Goal: Task Accomplishment & Management: Manage account settings

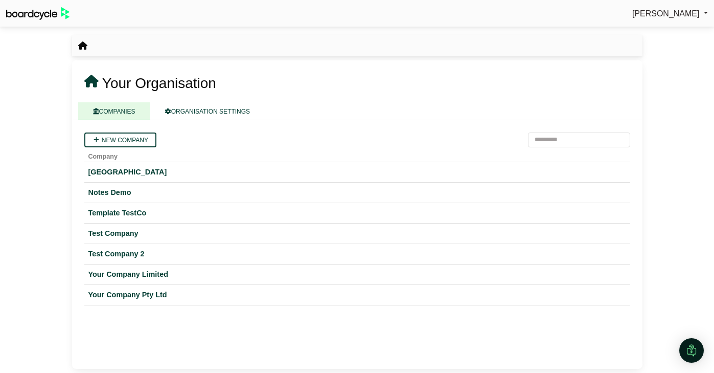
click at [674, 9] on span "Perryn Fowler" at bounding box center [665, 13] width 67 height 9
click at [636, 33] on link "Sign Out" at bounding box center [667, 30] width 82 height 19
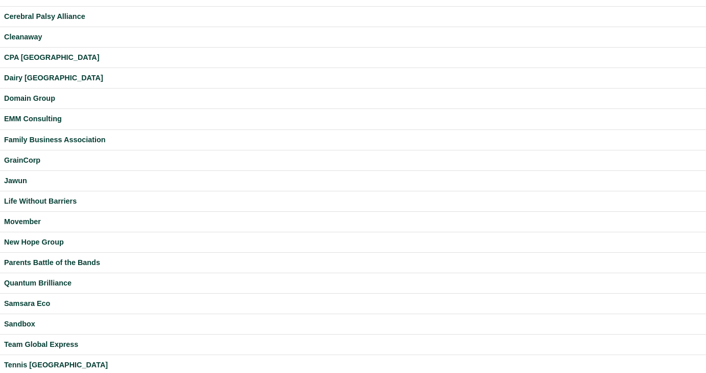
scroll to position [67, 0]
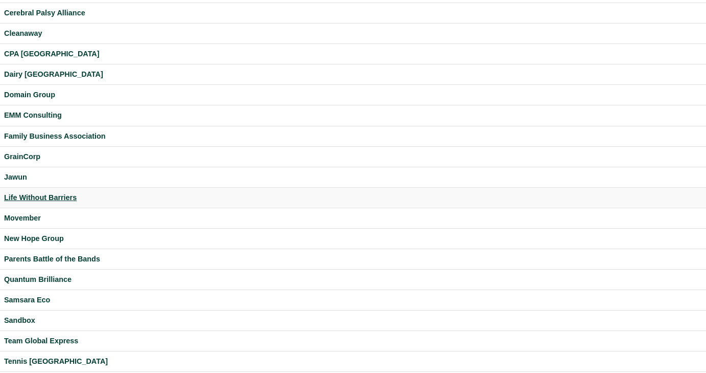
click at [60, 197] on div "Life Without Barriers" at bounding box center [353, 198] width 698 height 12
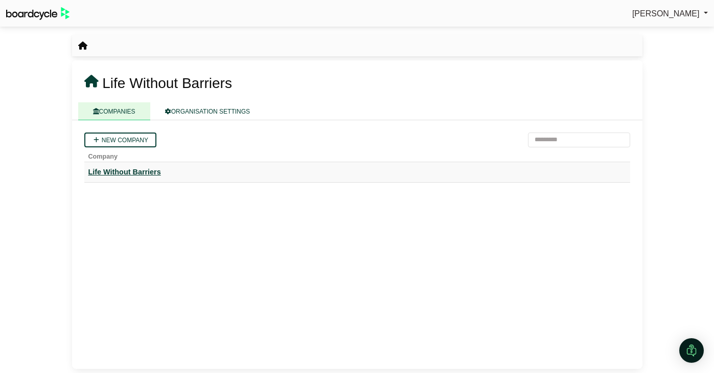
click at [136, 174] on div "Life Without Barriers" at bounding box center [357, 172] width 538 height 12
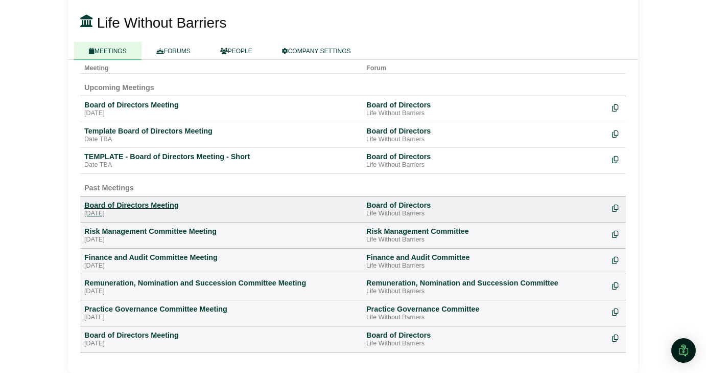
scroll to position [44, 0]
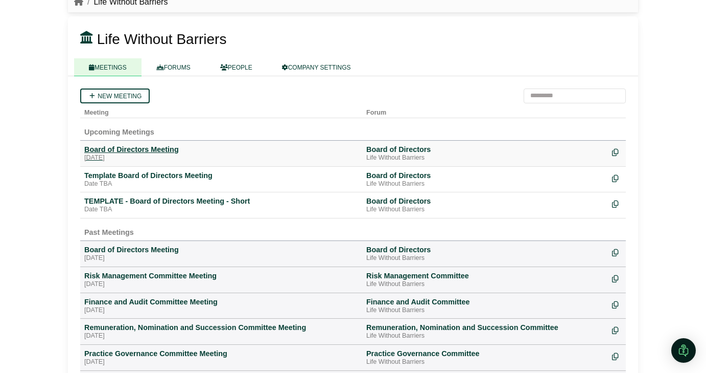
click at [145, 149] on div "Board of Directors Meeting" at bounding box center [221, 149] width 274 height 9
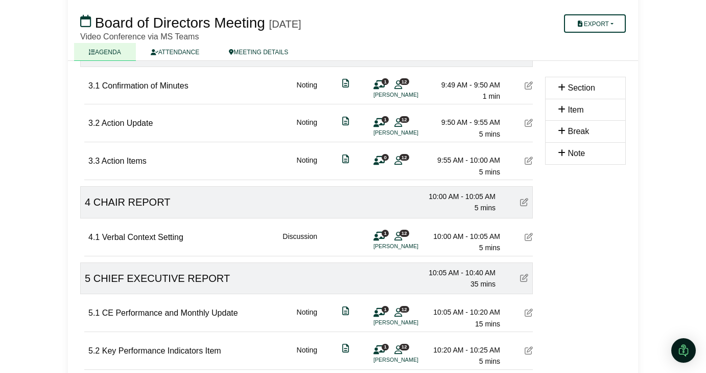
scroll to position [419, 0]
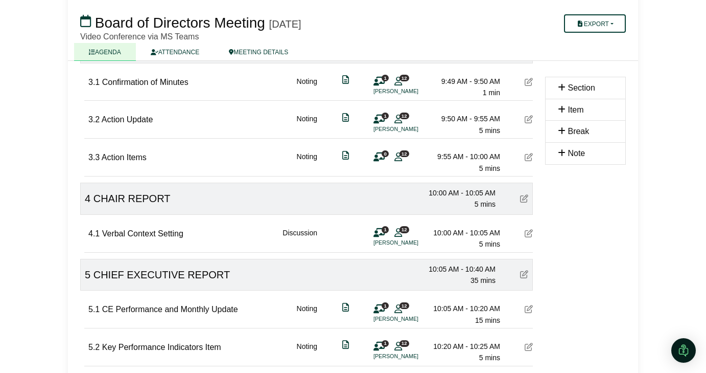
click at [531, 156] on icon at bounding box center [529, 157] width 8 height 8
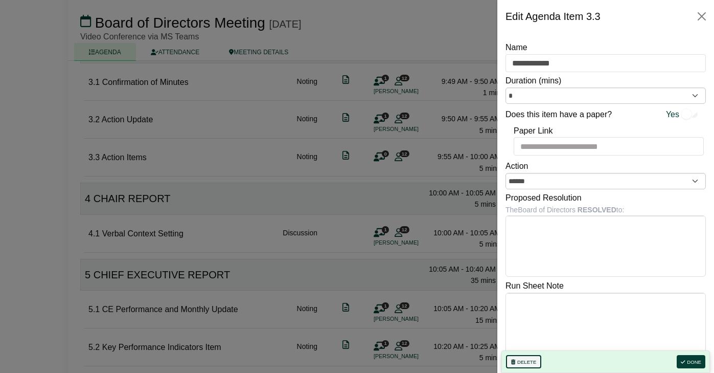
click at [519, 359] on button "Delete" at bounding box center [523, 361] width 35 height 13
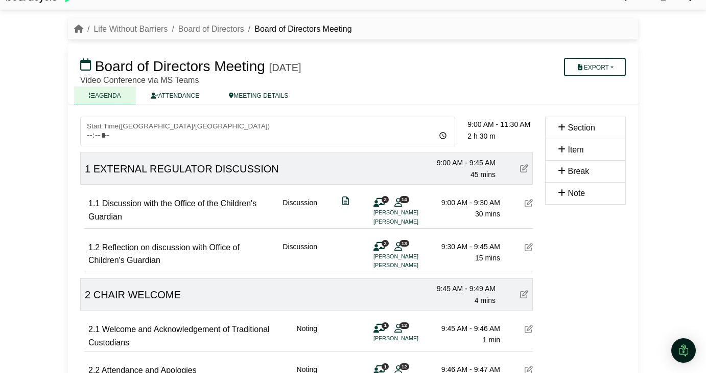
scroll to position [0, 0]
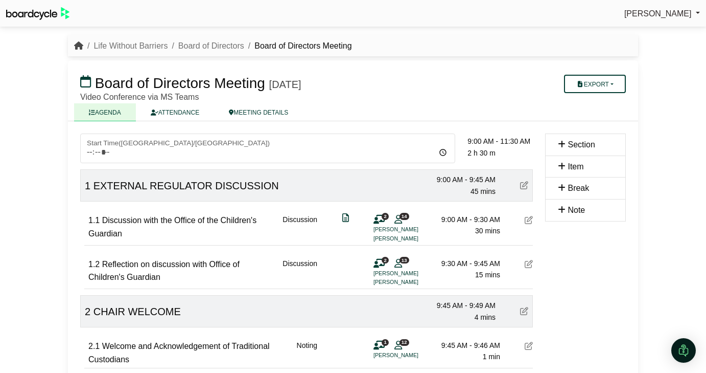
click at [75, 44] on icon "breadcrumb" at bounding box center [78, 45] width 9 height 8
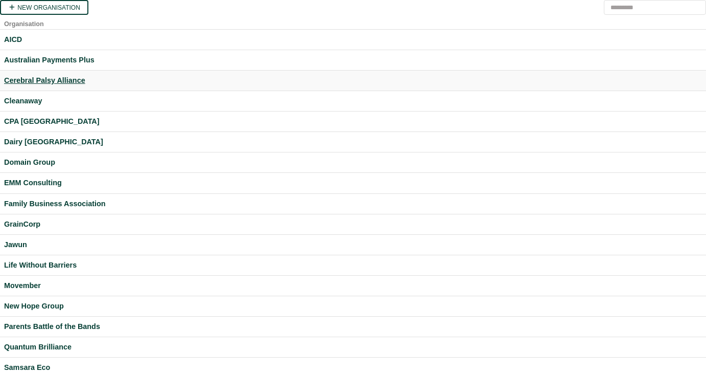
click at [49, 81] on div "Cerebral Palsy Alliance" at bounding box center [353, 81] width 698 height 12
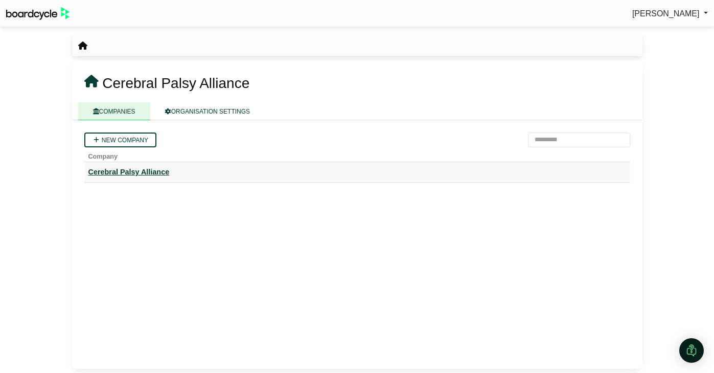
click at [141, 177] on div "Cerebral Palsy Alliance" at bounding box center [357, 172] width 538 height 12
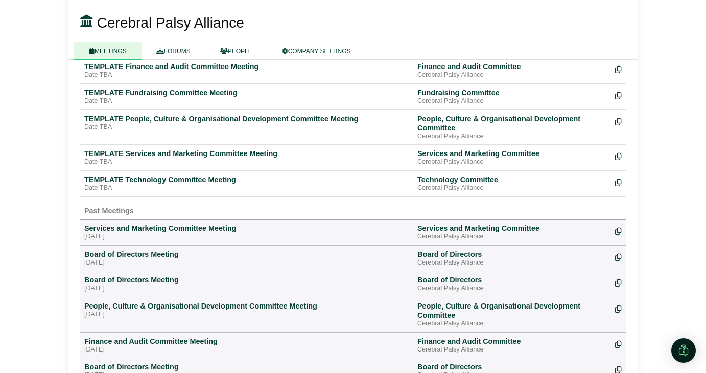
scroll to position [430, 0]
click at [178, 183] on div "TEMPLATE Technology Committee Meeting" at bounding box center [246, 179] width 325 height 9
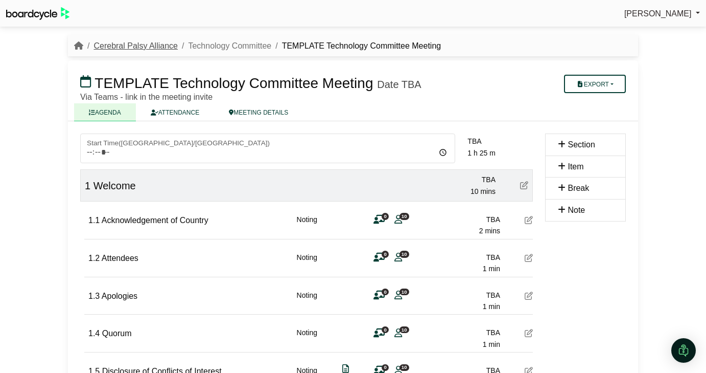
click at [159, 42] on link "Cerebral Palsy Alliance" at bounding box center [136, 45] width 84 height 9
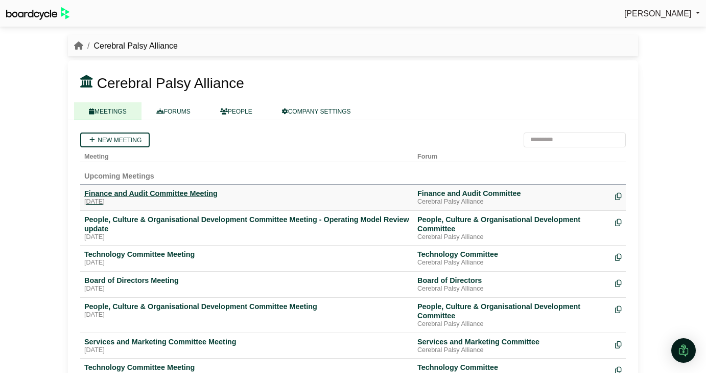
click at [150, 200] on div "[DATE]" at bounding box center [246, 202] width 325 height 8
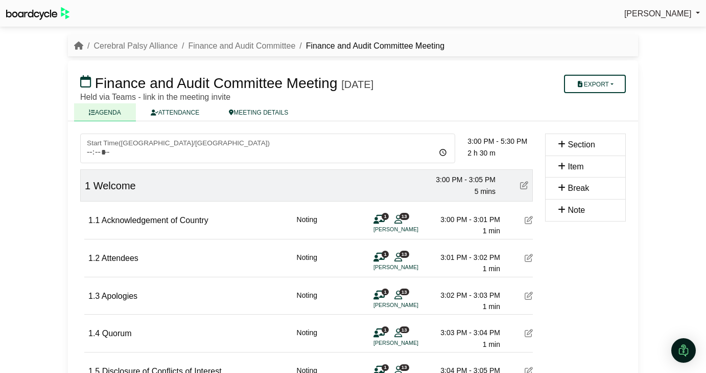
scroll to position [188, 0]
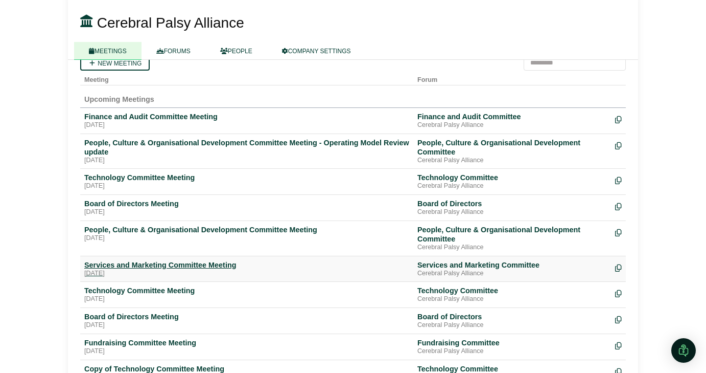
scroll to position [77, 0]
click at [153, 264] on div "Services and Marketing Committee Meeting" at bounding box center [246, 264] width 325 height 9
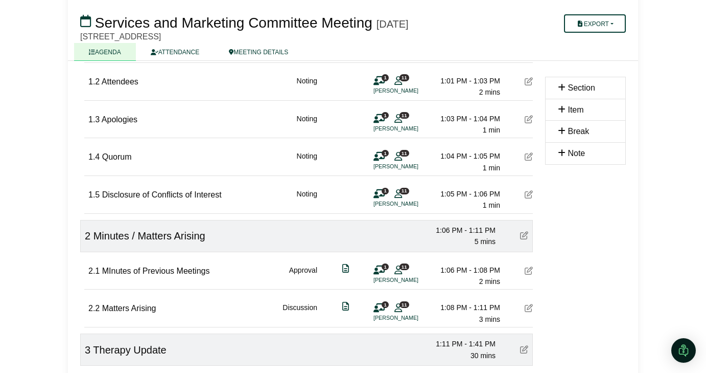
scroll to position [338, 0]
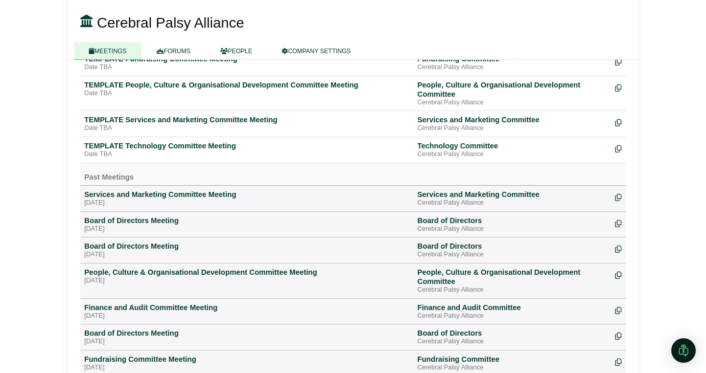
scroll to position [464, 0]
click at [142, 125] on div "Date TBA" at bounding box center [246, 129] width 325 height 8
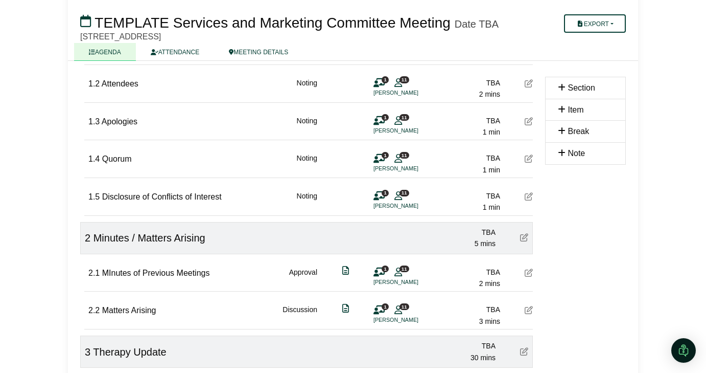
scroll to position [322, 0]
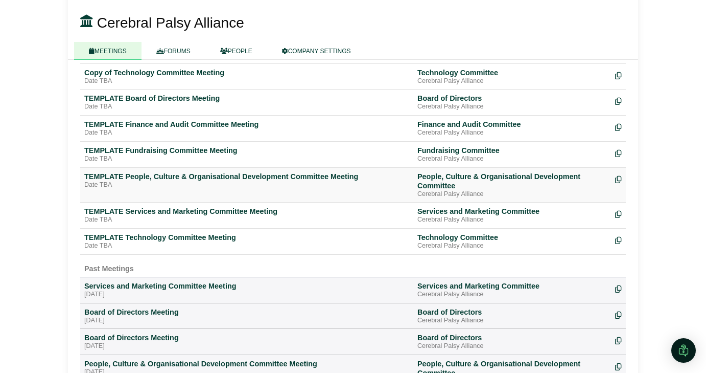
scroll to position [372, 0]
click at [162, 173] on div "TEMPLATE People, Culture & Organisational Development Committee Meeting" at bounding box center [246, 176] width 325 height 9
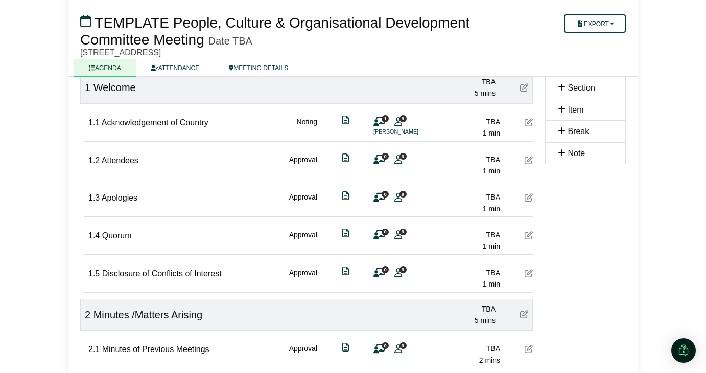
scroll to position [206, 0]
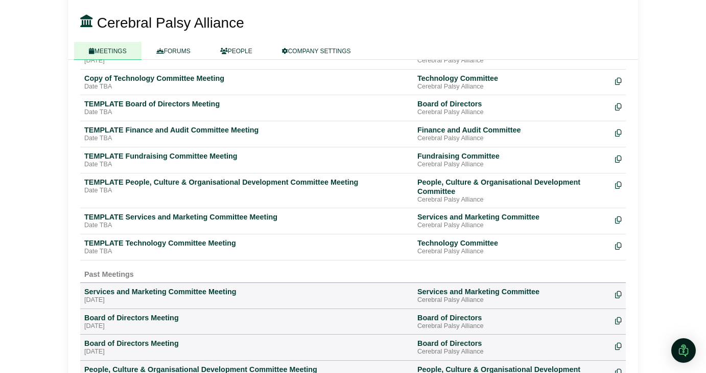
scroll to position [354, 0]
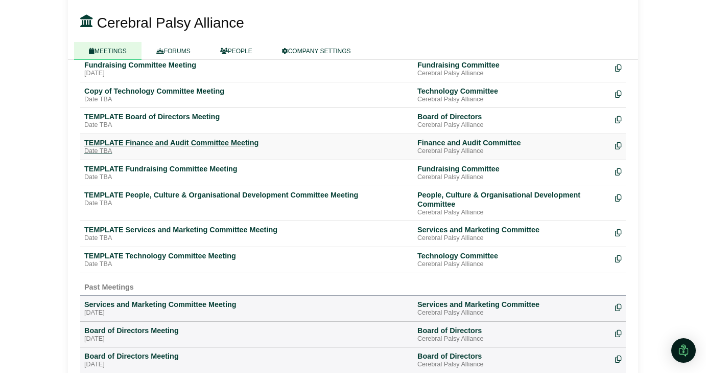
click at [171, 142] on div "TEMPLATE Finance and Audit Committee Meeting" at bounding box center [246, 142] width 325 height 9
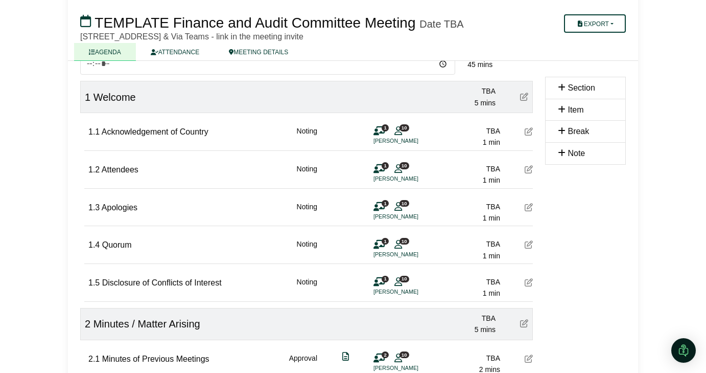
scroll to position [169, 0]
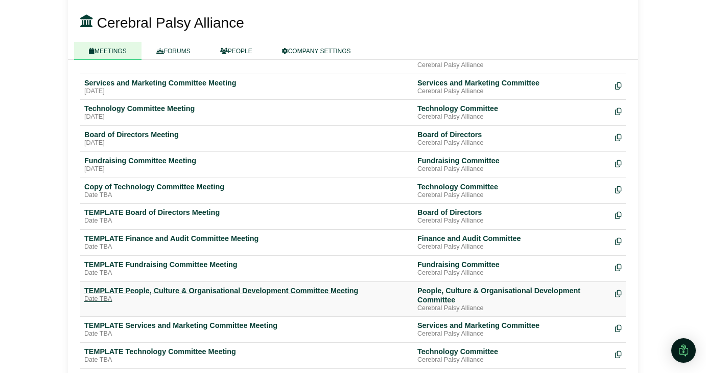
scroll to position [184, 0]
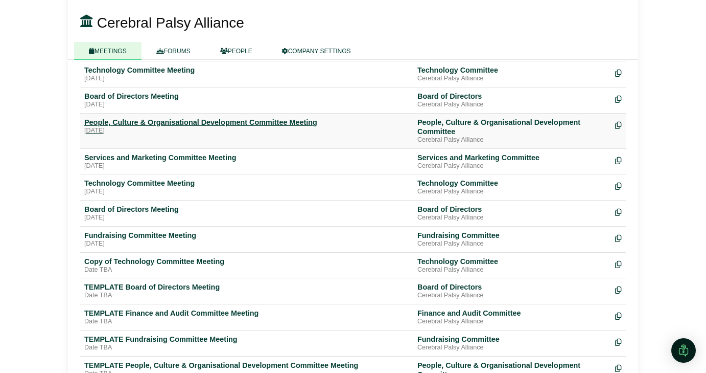
click at [163, 127] on div "[DATE]" at bounding box center [246, 131] width 325 height 8
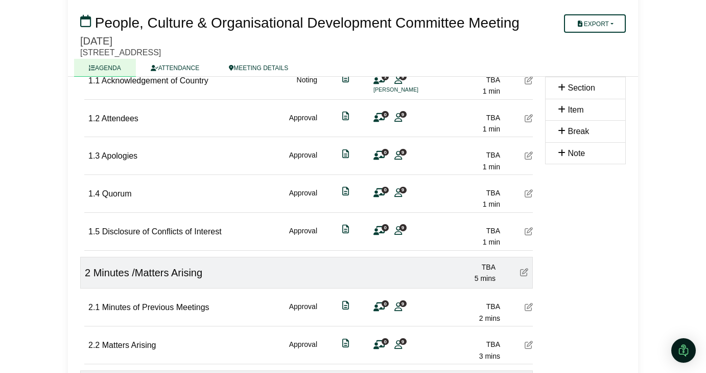
scroll to position [169, 0]
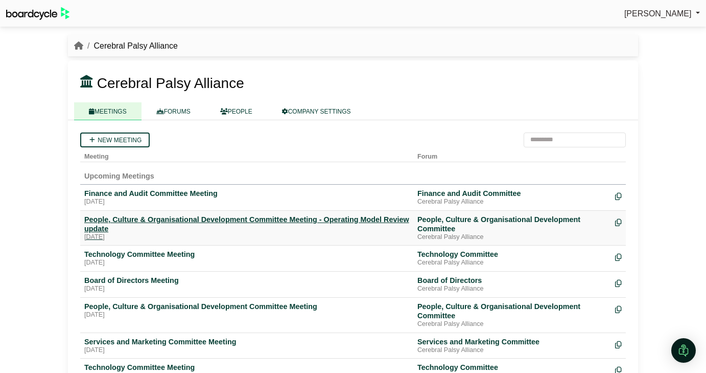
click at [283, 221] on div "People, Culture & Organisational Development Committee Meeting - Operating Mode…" at bounding box center [246, 224] width 325 height 18
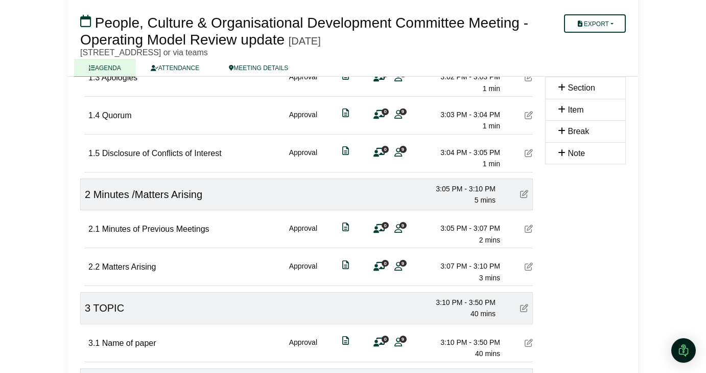
scroll to position [378, 0]
